Goal: Task Accomplishment & Management: Manage account settings

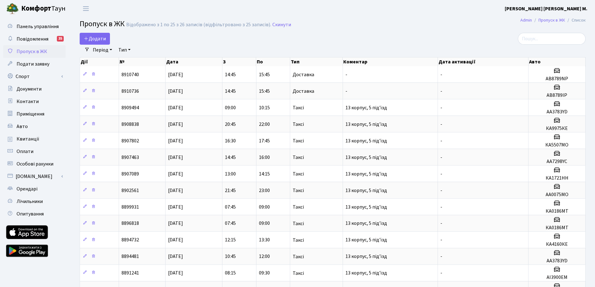
select select "25"
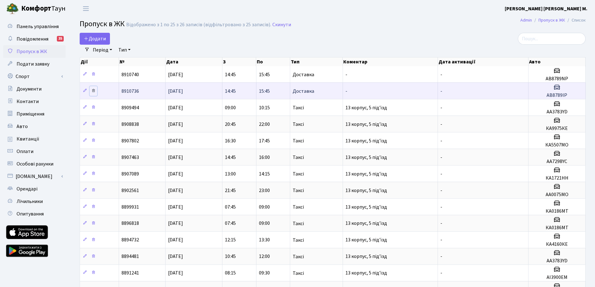
click at [95, 92] on icon at bounding box center [93, 90] width 4 height 4
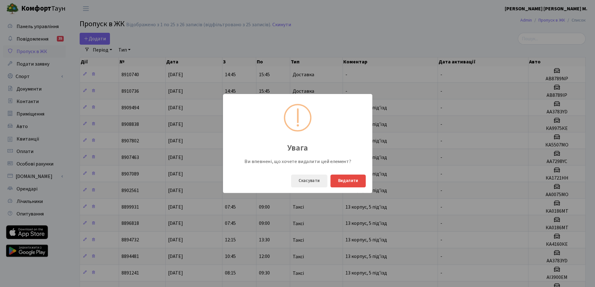
drag, startPoint x: 95, startPoint y: 92, endPoint x: 211, endPoint y: 50, distance: 123.6
click at [211, 50] on div "Увага Ви впевнені, що хочете видалити цей елемент? Скасувати Видалити" at bounding box center [297, 143] width 595 height 287
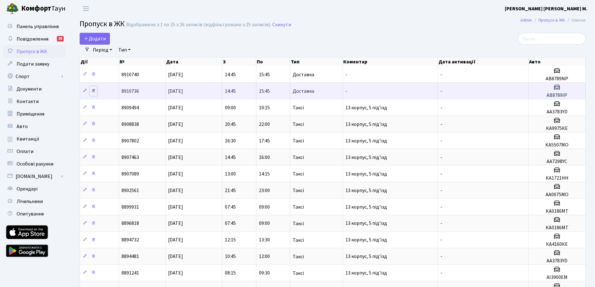
click at [95, 90] on icon at bounding box center [93, 90] width 4 height 4
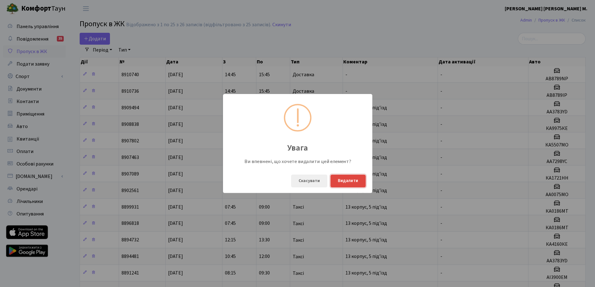
click at [354, 181] on button "Видалити" at bounding box center [347, 180] width 35 height 13
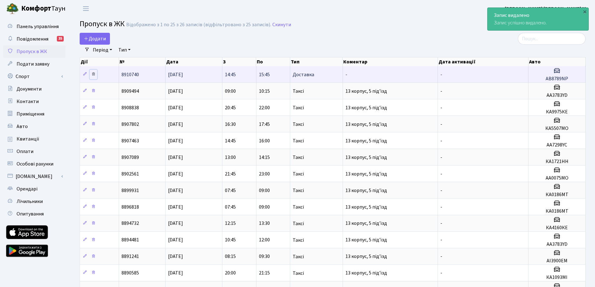
click at [93, 74] on icon at bounding box center [93, 74] width 4 height 4
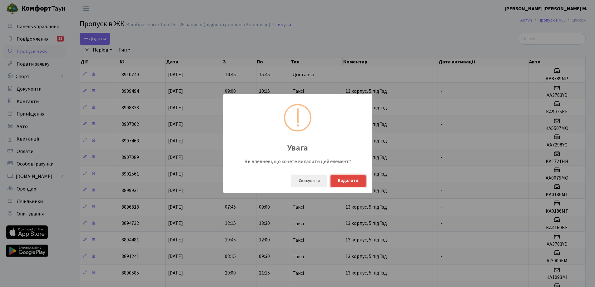
click at [347, 185] on button "Видалити" at bounding box center [347, 180] width 35 height 13
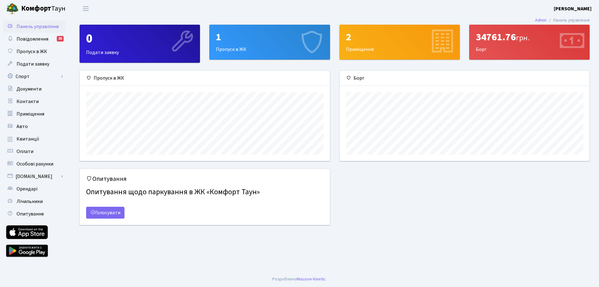
scroll to position [90, 250]
click at [291, 44] on div "1 Пропуск в ЖК" at bounding box center [270, 42] width 120 height 34
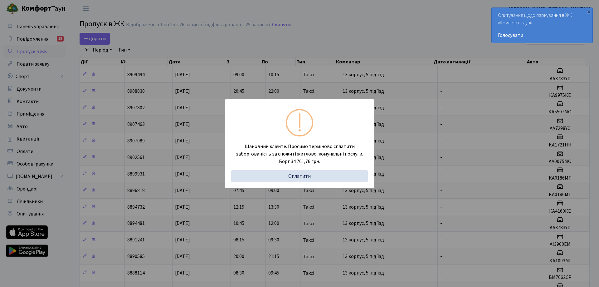
select select "25"
